Goal: Task Accomplishment & Management: Use online tool/utility

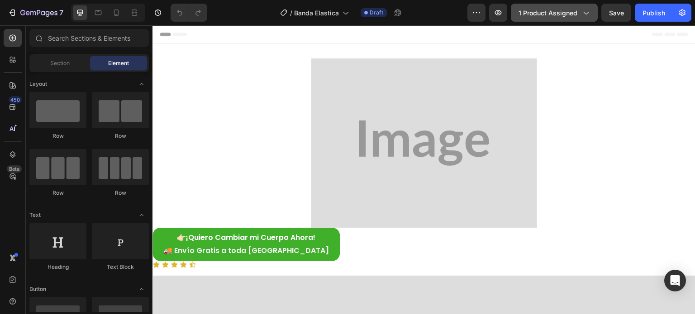
click at [585, 13] on icon "button" at bounding box center [585, 12] width 9 height 9
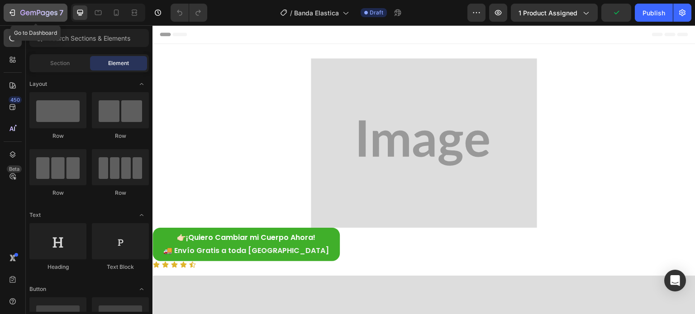
click at [28, 9] on icon "button" at bounding box center [38, 13] width 37 height 8
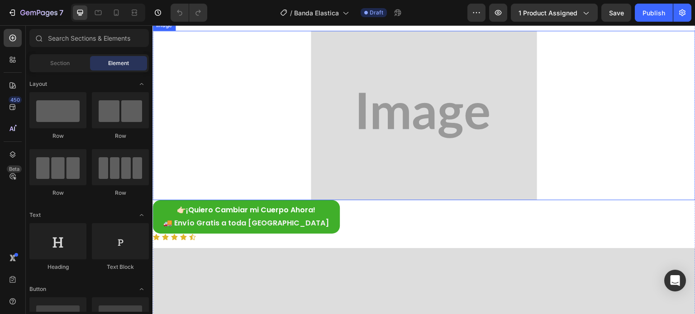
scroll to position [136, 0]
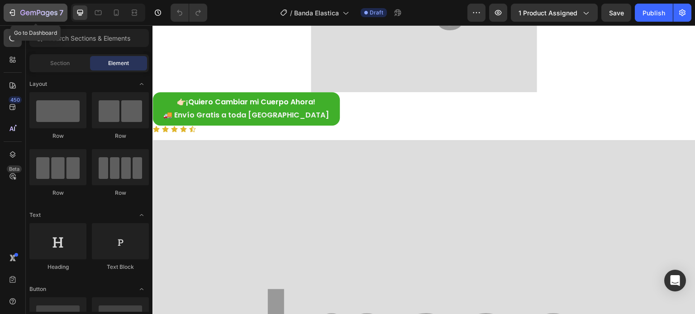
click at [45, 5] on button "7" at bounding box center [36, 13] width 64 height 18
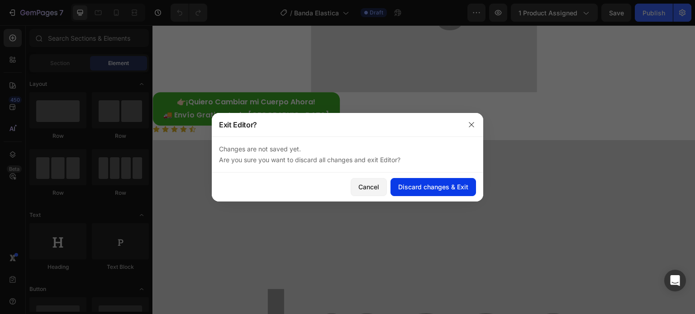
click at [437, 190] on div "Discard changes & Exit" at bounding box center [433, 186] width 70 height 9
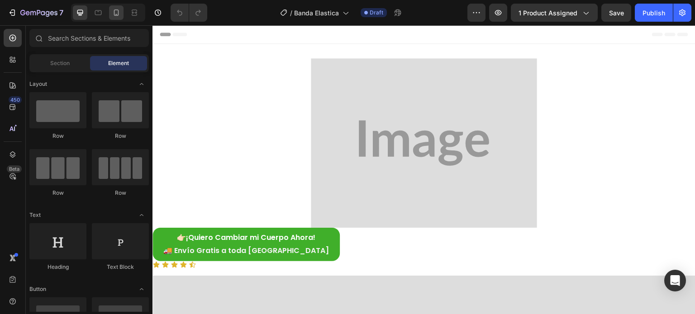
click at [118, 8] on div at bounding box center [116, 12] width 14 height 14
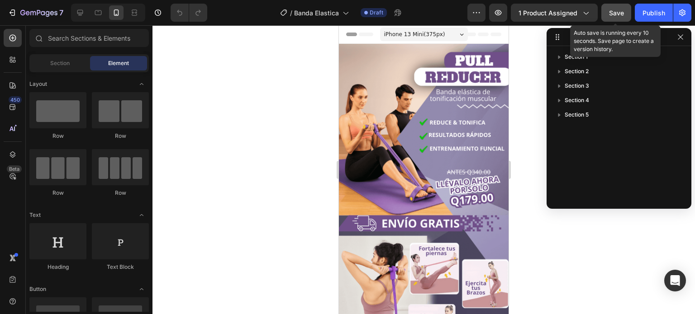
click at [615, 12] on span "Save" at bounding box center [616, 13] width 15 height 8
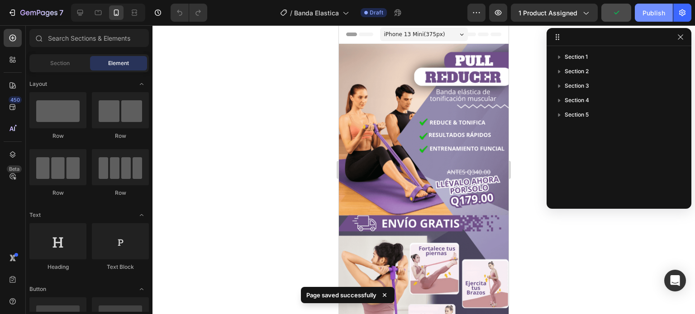
click at [657, 11] on div "Publish" at bounding box center [653, 12] width 23 height 9
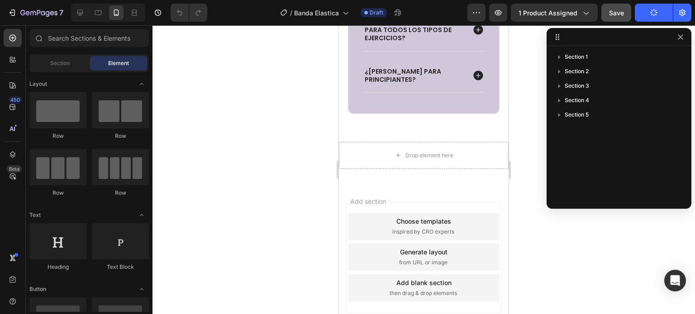
scroll to position [2865, 0]
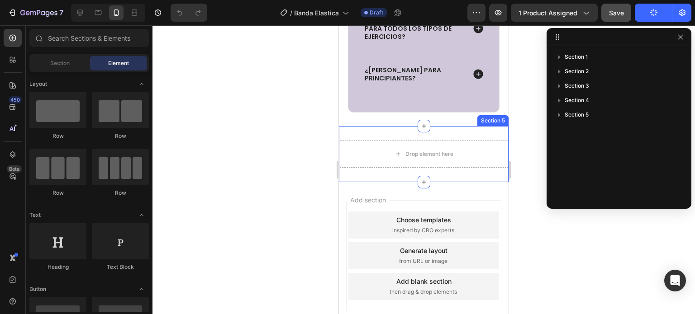
click at [492, 124] on div "Section 5" at bounding box center [493, 121] width 28 height 8
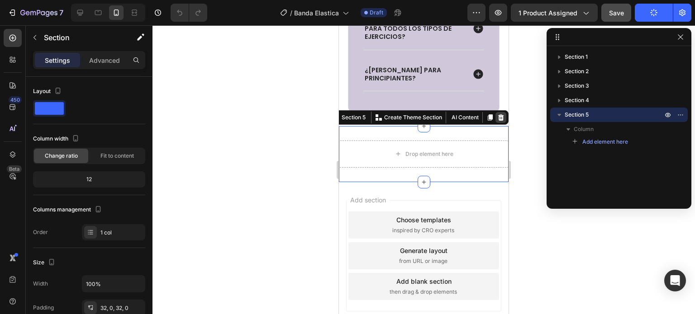
click at [497, 121] on icon at bounding box center [500, 117] width 7 height 7
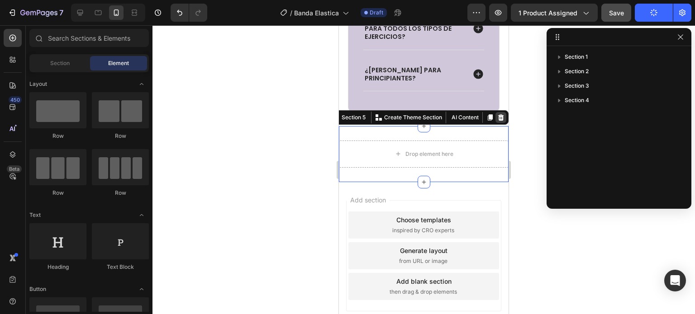
scroll to position [2809, 0]
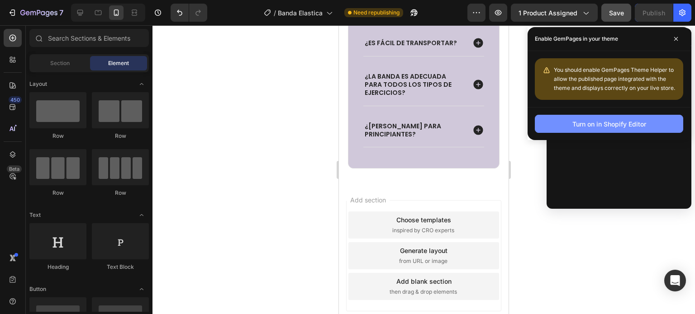
click at [624, 126] on div "Turn on in Shopify Editor" at bounding box center [609, 123] width 74 height 9
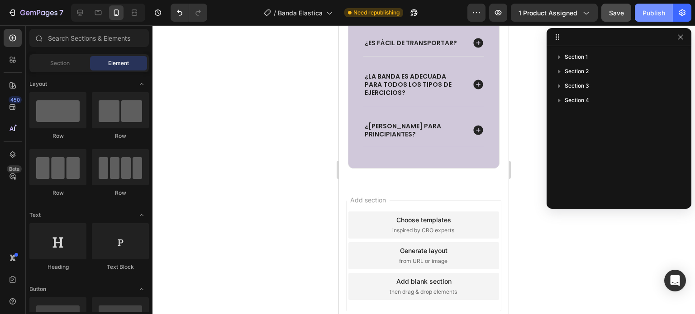
click at [654, 12] on div "Publish" at bounding box center [653, 12] width 23 height 9
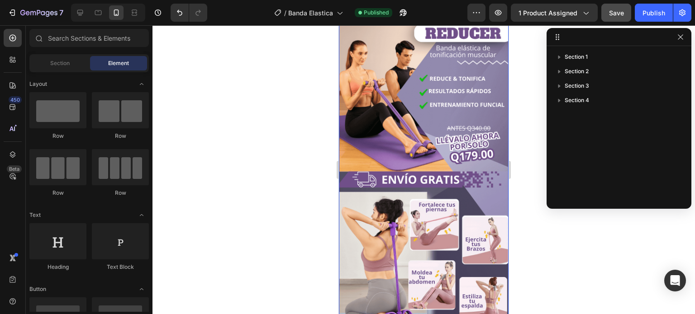
scroll to position [45, 0]
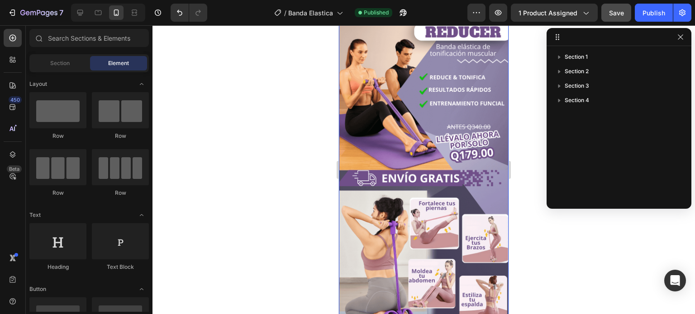
click at [454, 148] on img at bounding box center [424, 183] width 170 height 369
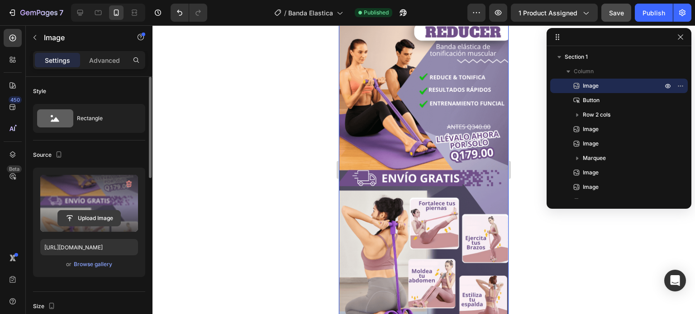
click at [90, 220] on input "file" at bounding box center [89, 218] width 62 height 15
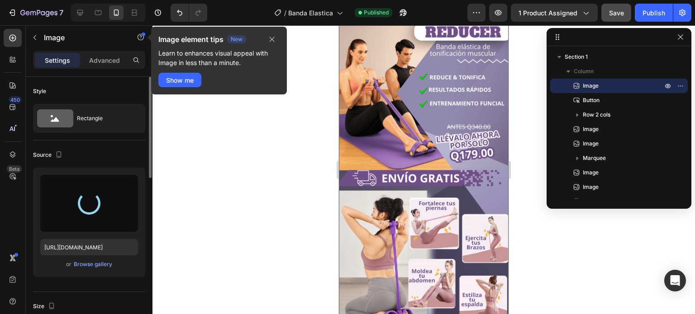
type input "https://cdn.shopify.com/s/files/1/0647/0461/0381/files/gempages_581651243047322…"
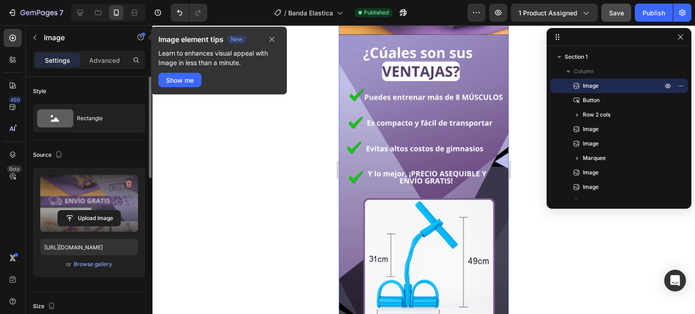
scroll to position [1854, 0]
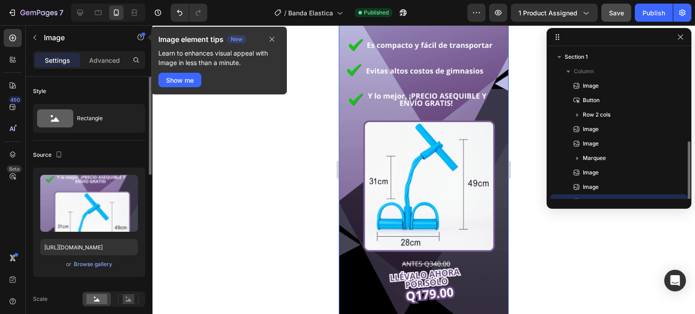
click at [445, 191] on img at bounding box center [424, 141] width 170 height 369
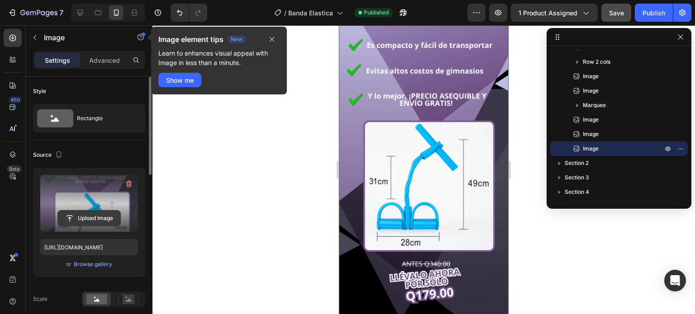
click at [91, 211] on input "file" at bounding box center [89, 218] width 62 height 15
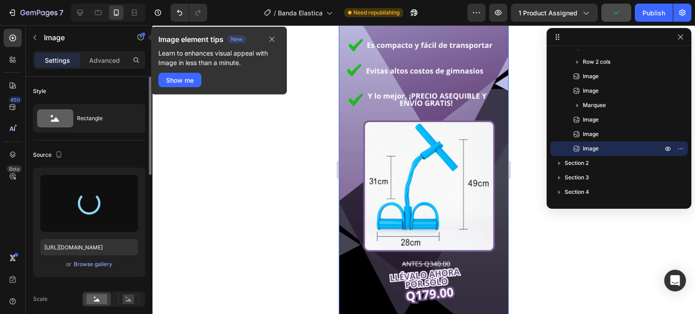
type input "https://cdn.shopify.com/s/files/1/0647/0461/0381/files/gempages_581651243047322…"
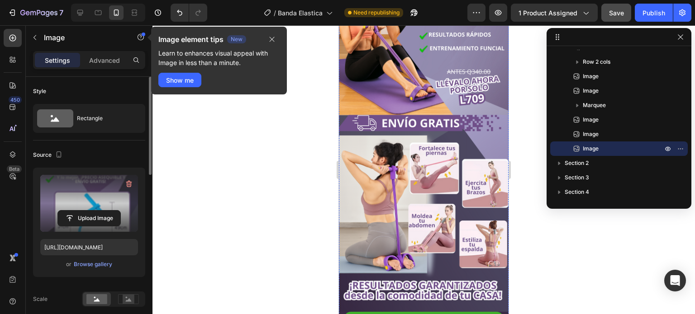
scroll to position [90, 0]
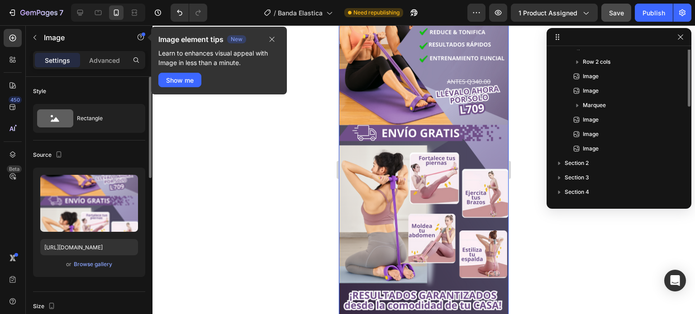
click at [426, 157] on img at bounding box center [424, 137] width 170 height 369
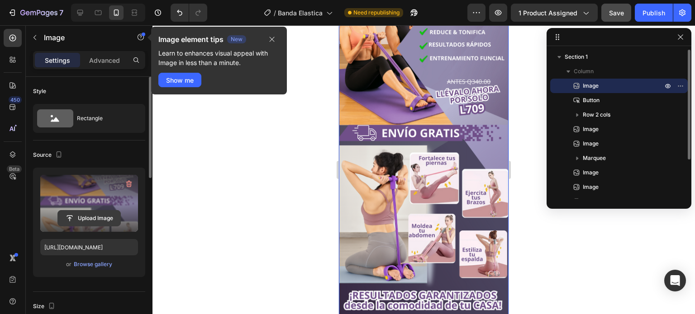
click at [83, 218] on input "file" at bounding box center [89, 218] width 62 height 15
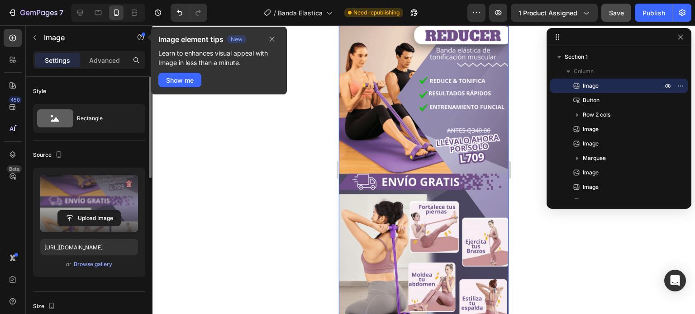
scroll to position [45, 0]
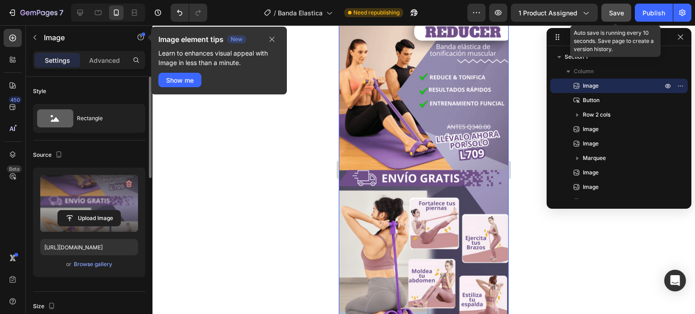
click at [617, 14] on span "Save" at bounding box center [616, 13] width 15 height 8
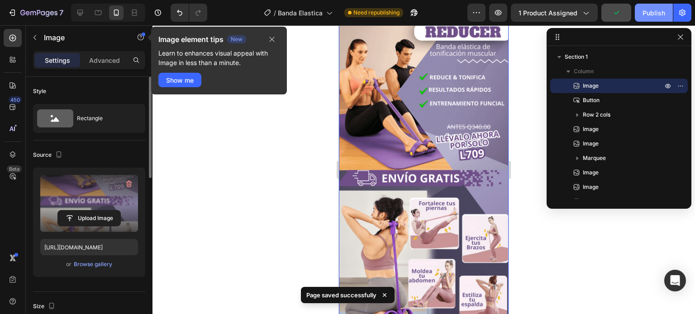
click at [659, 15] on div "Publish" at bounding box center [653, 12] width 23 height 9
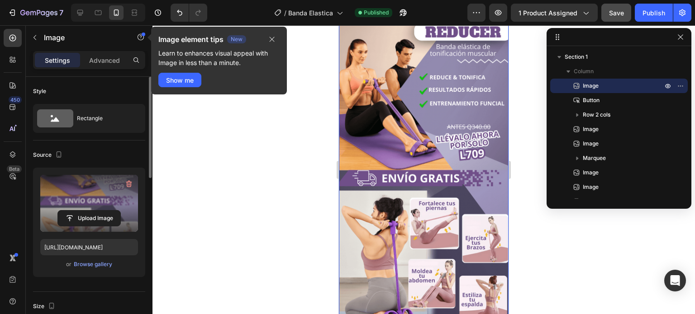
scroll to position [0, 0]
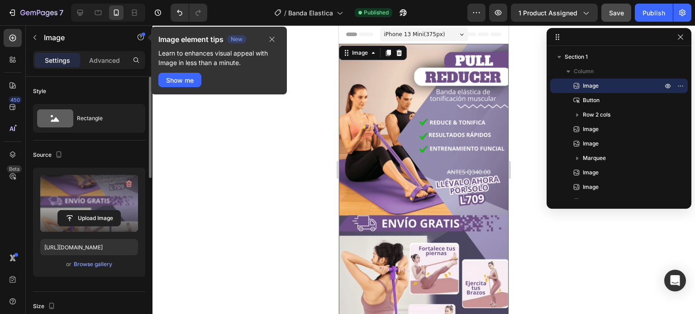
click at [398, 175] on img at bounding box center [424, 228] width 170 height 369
click at [80, 208] on label at bounding box center [89, 203] width 98 height 57
click at [80, 211] on input "file" at bounding box center [89, 218] width 62 height 15
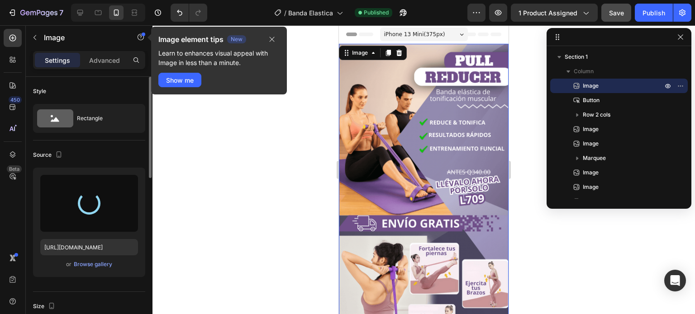
type input "https://cdn.shopify.com/s/files/1/0647/0461/0381/files/gempages_581651243047322…"
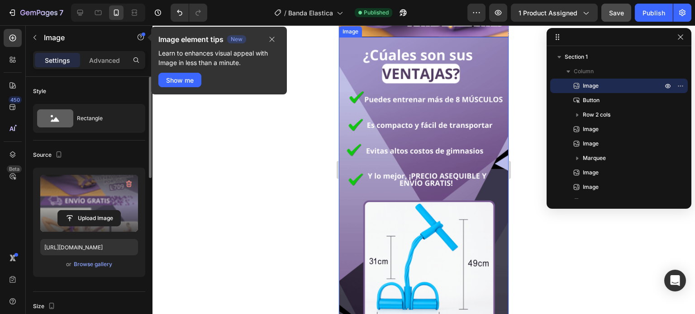
scroll to position [1809, 0]
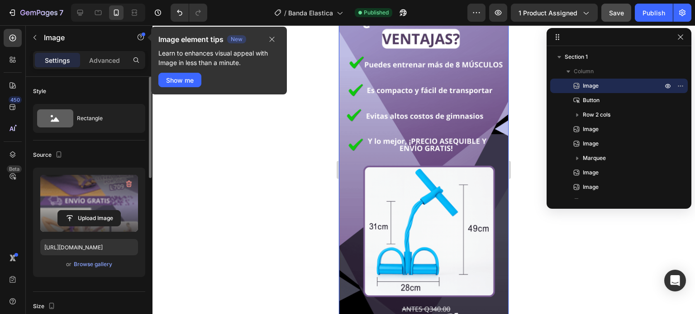
click at [415, 213] on img at bounding box center [424, 186] width 170 height 369
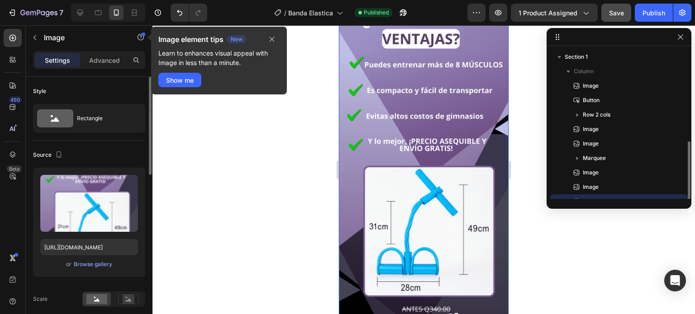
scroll to position [53, 0]
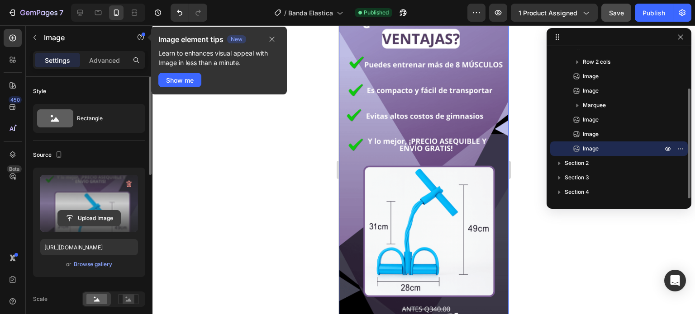
click at [109, 218] on input "file" at bounding box center [89, 218] width 62 height 15
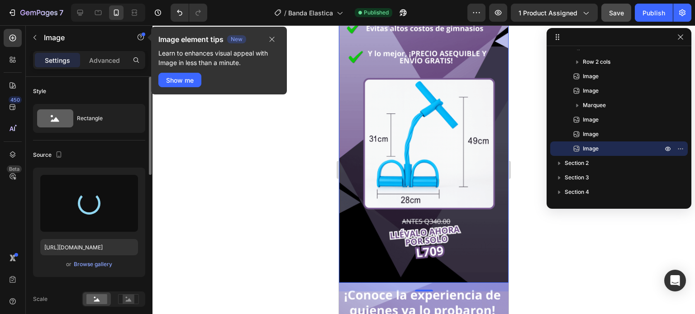
scroll to position [1900, 0]
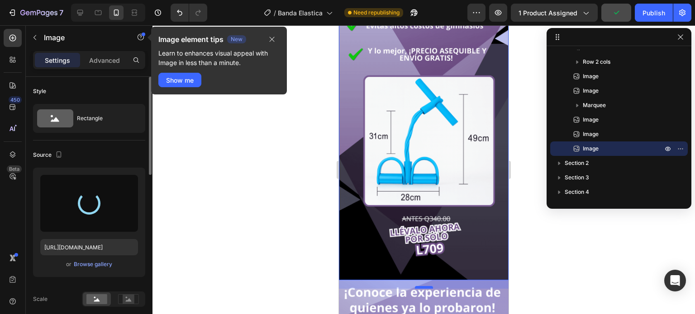
type input "https://cdn.shopify.com/s/files/1/0647/0461/0381/files/gempages_581651243047322…"
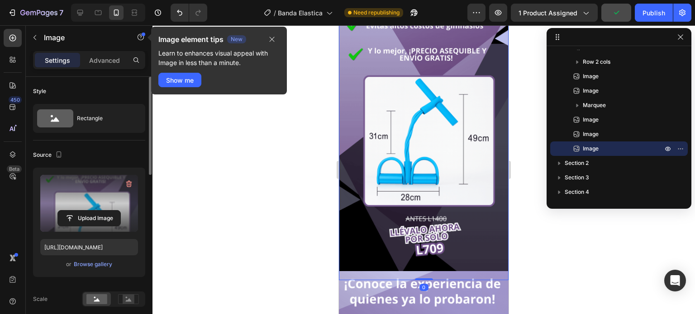
drag, startPoint x: 417, startPoint y: 184, endPoint x: 421, endPoint y: 163, distance: 20.8
click at [421, 163] on div "Image 0" at bounding box center [424, 96] width 170 height 369
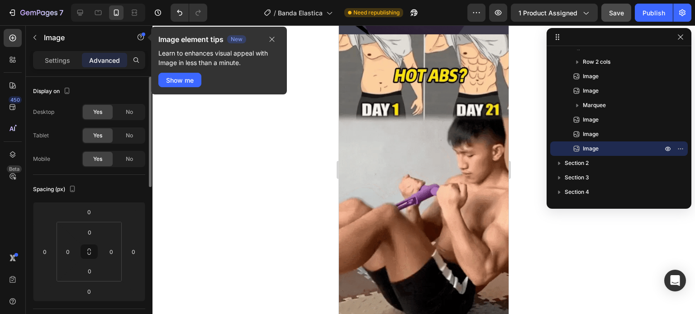
scroll to position [2442, 0]
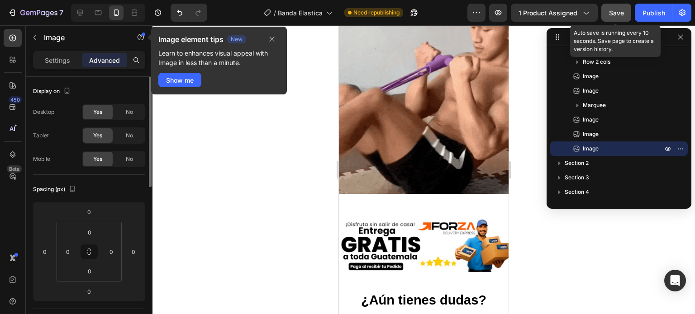
click at [611, 16] on span "Save" at bounding box center [616, 13] width 15 height 8
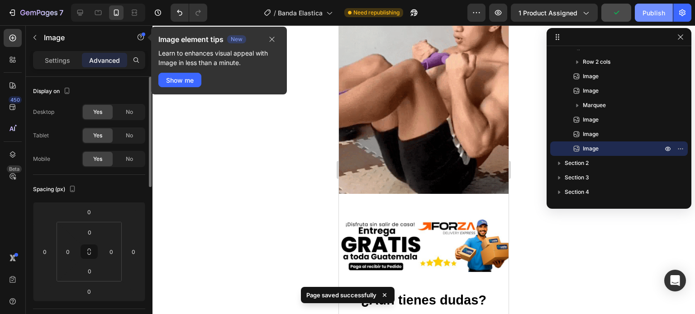
click at [651, 12] on div "Publish" at bounding box center [653, 12] width 23 height 9
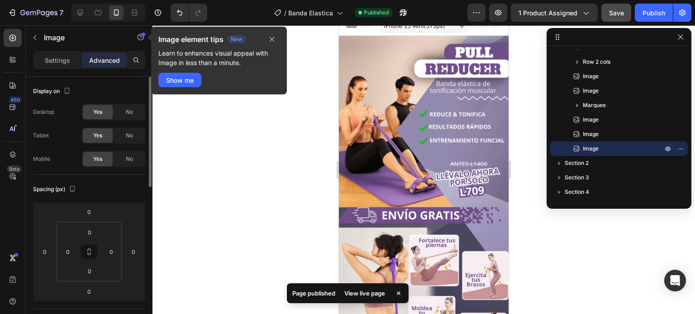
scroll to position [0, 0]
